Goal: Transaction & Acquisition: Download file/media

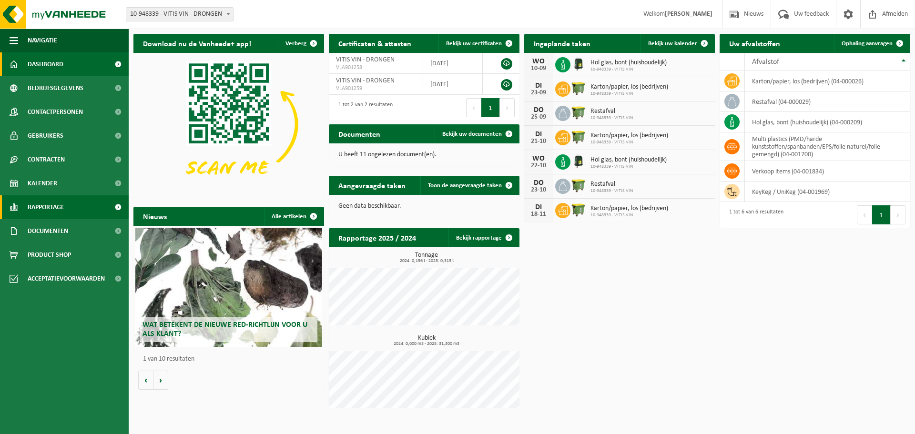
click at [60, 206] on span "Rapportage" at bounding box center [46, 207] width 37 height 24
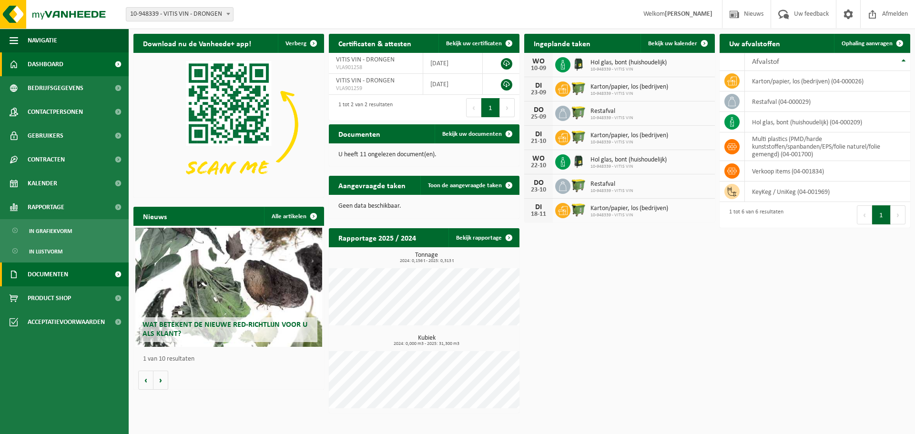
click at [62, 277] on span "Documenten" at bounding box center [48, 274] width 40 height 24
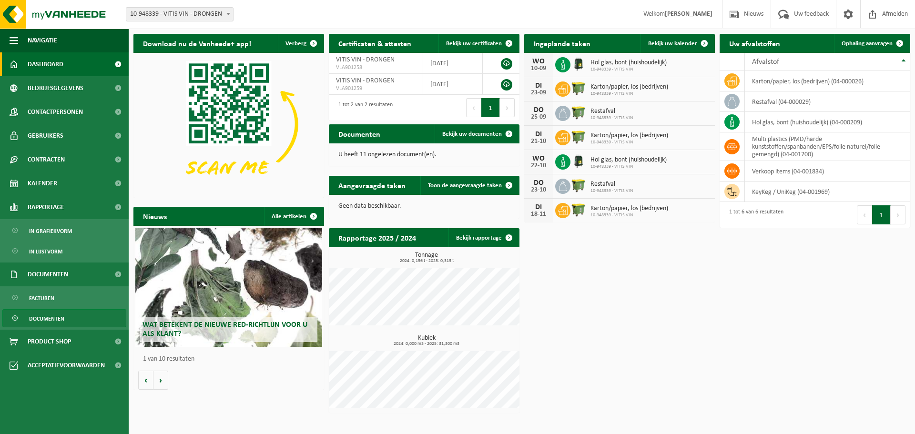
click at [53, 317] on span "Documenten" at bounding box center [46, 319] width 35 height 18
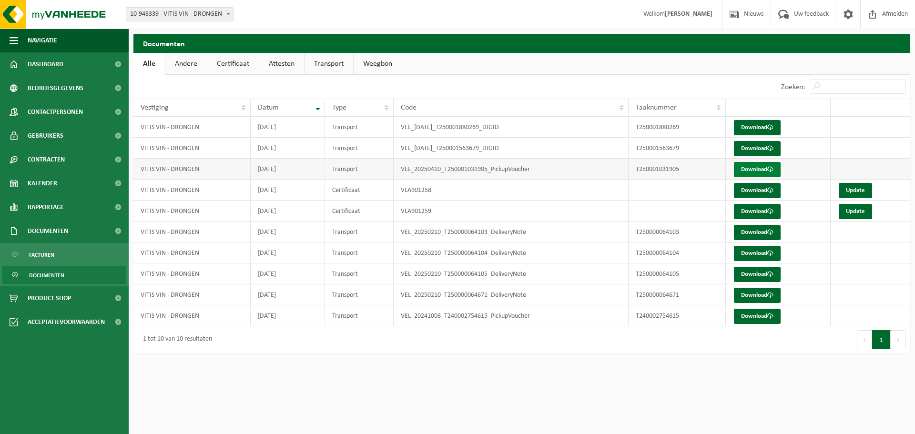
click at [761, 167] on link "Download" at bounding box center [757, 169] width 47 height 15
click at [324, 61] on link "Transport" at bounding box center [328, 64] width 49 height 22
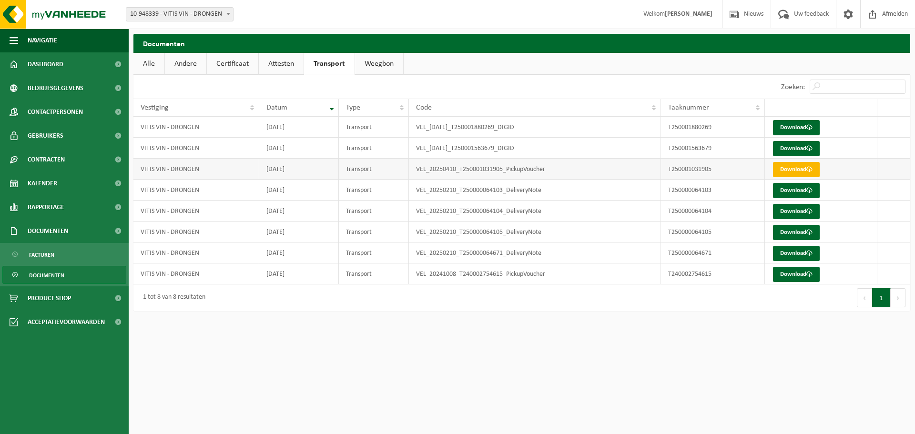
click at [800, 167] on link "Download" at bounding box center [796, 169] width 47 height 15
